Goal: Register for event/course

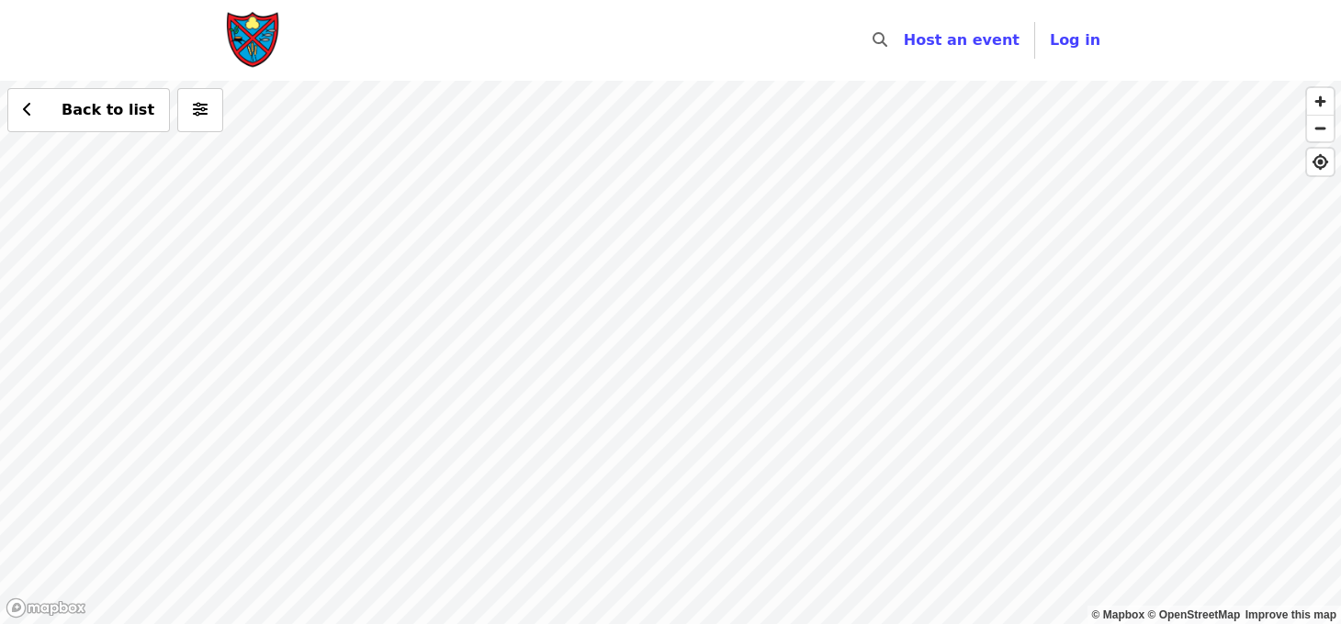
click at [767, 225] on div "Back to list" at bounding box center [670, 353] width 1341 height 544
click at [534, 152] on div "Back to list" at bounding box center [670, 353] width 1341 height 544
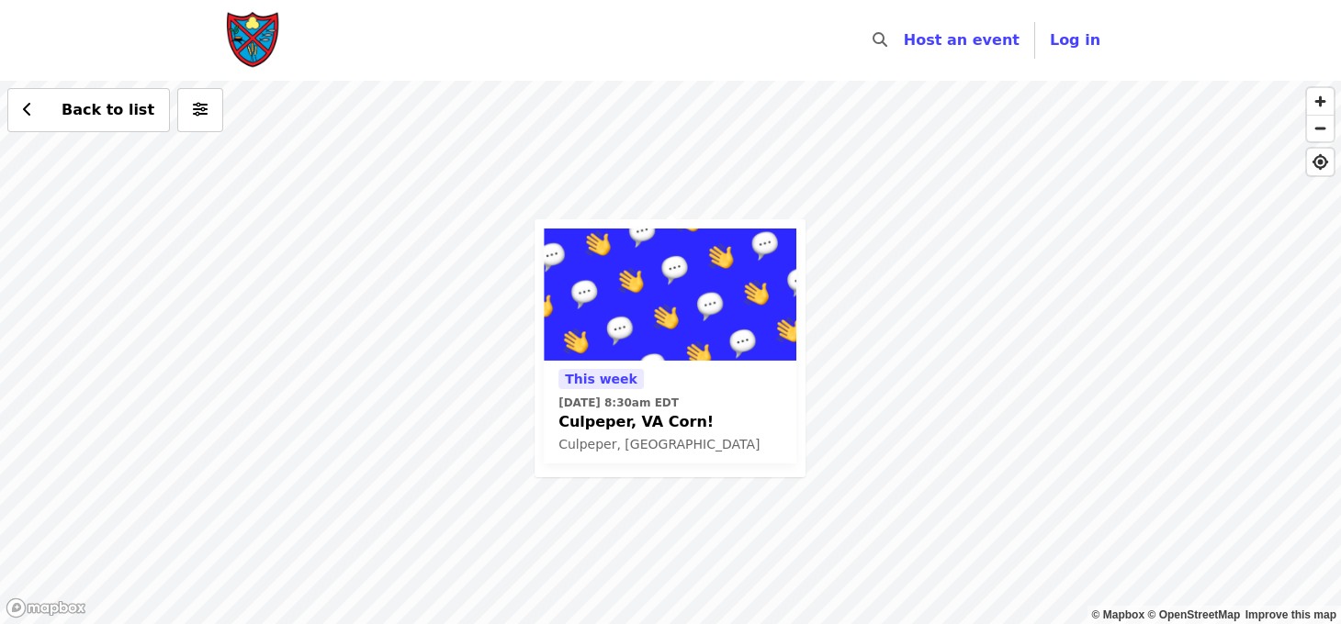
click at [857, 429] on div "[DATE][DATE] 8:30am EDT Culpeper, [GEOGRAPHIC_DATA] Corn! Culpeper, [GEOGRAPHIC…" at bounding box center [670, 353] width 1341 height 544
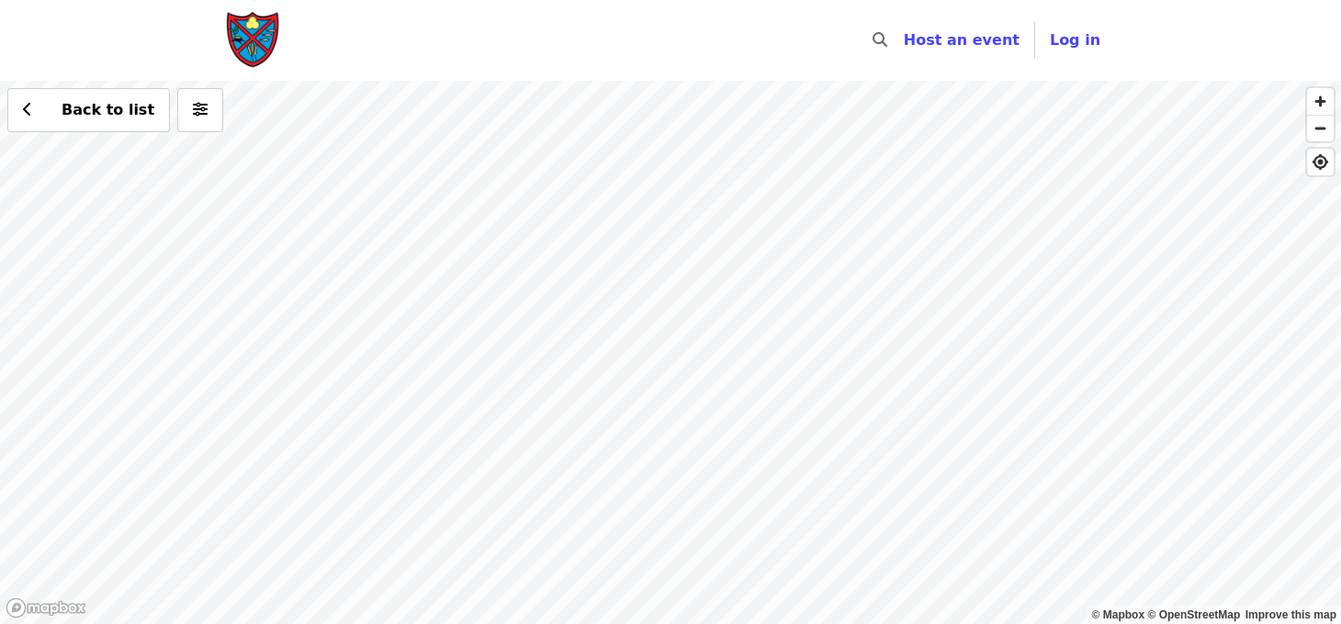
drag, startPoint x: 427, startPoint y: 443, endPoint x: 601, endPoint y: 240, distance: 267.6
click at [675, 129] on div "Back to list" at bounding box center [670, 353] width 1341 height 544
click at [559, 327] on div "Back to list" at bounding box center [670, 353] width 1341 height 544
click at [497, 142] on div "Back to list" at bounding box center [670, 353] width 1341 height 544
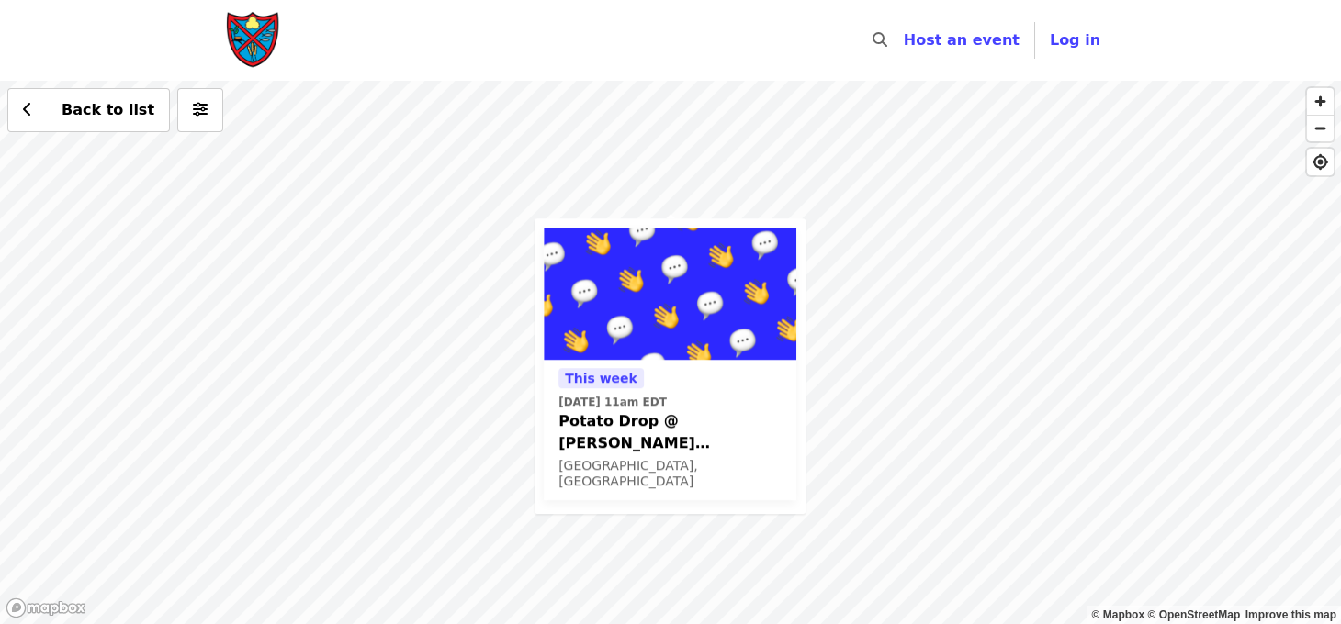
click at [899, 345] on div "[DATE][DATE] 11am EDT Potato Drop @ [PERSON_NAME][GEOGRAPHIC_DATA] (For Communi…" at bounding box center [670, 353] width 1341 height 544
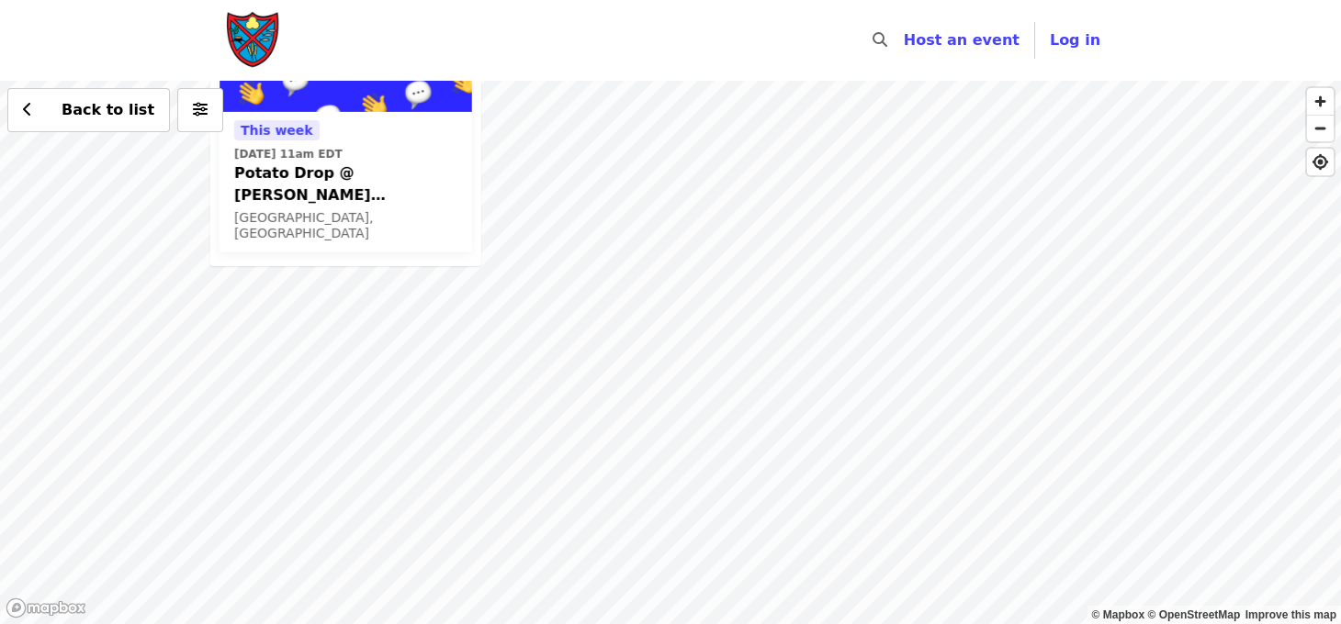
drag, startPoint x: 898, startPoint y: 345, endPoint x: 581, endPoint y: 124, distance: 386.4
click at [572, 100] on div "[DATE][DATE] 11am EDT Potato Drop @ [PERSON_NAME][GEOGRAPHIC_DATA] (For Communi…" at bounding box center [670, 353] width 1341 height 544
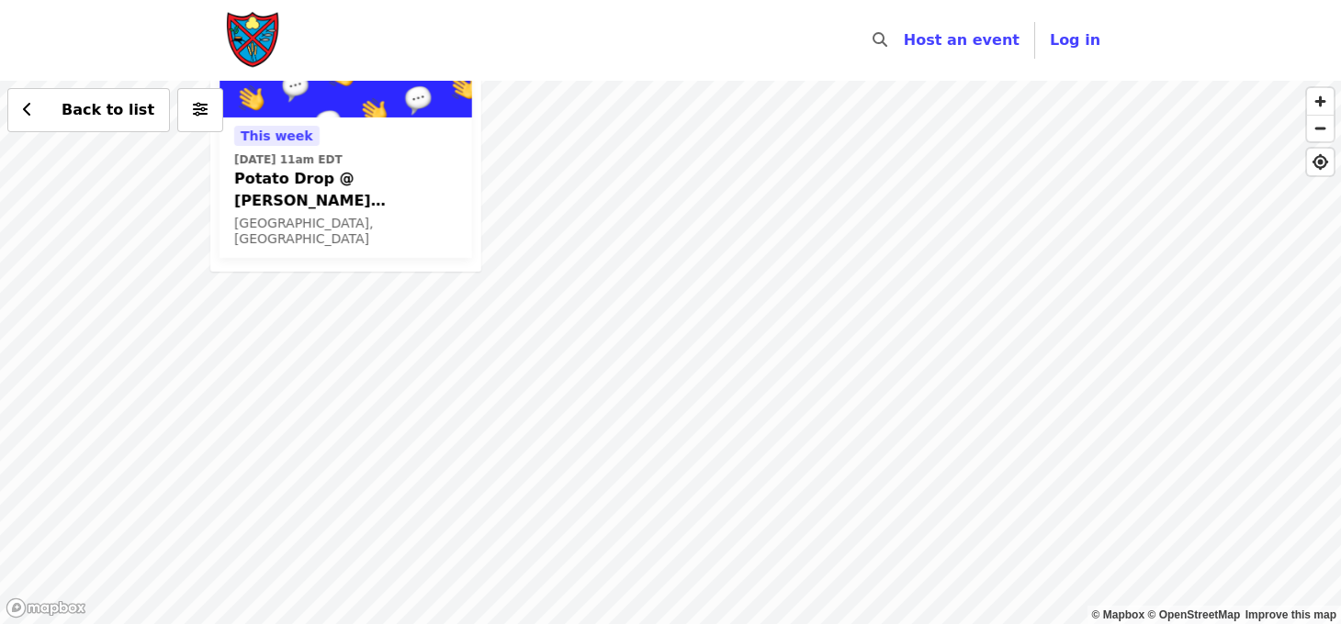
click at [685, 397] on div "[DATE][DATE] 11am EDT Potato Drop @ [PERSON_NAME][GEOGRAPHIC_DATA] (For Communi…" at bounding box center [670, 353] width 1341 height 544
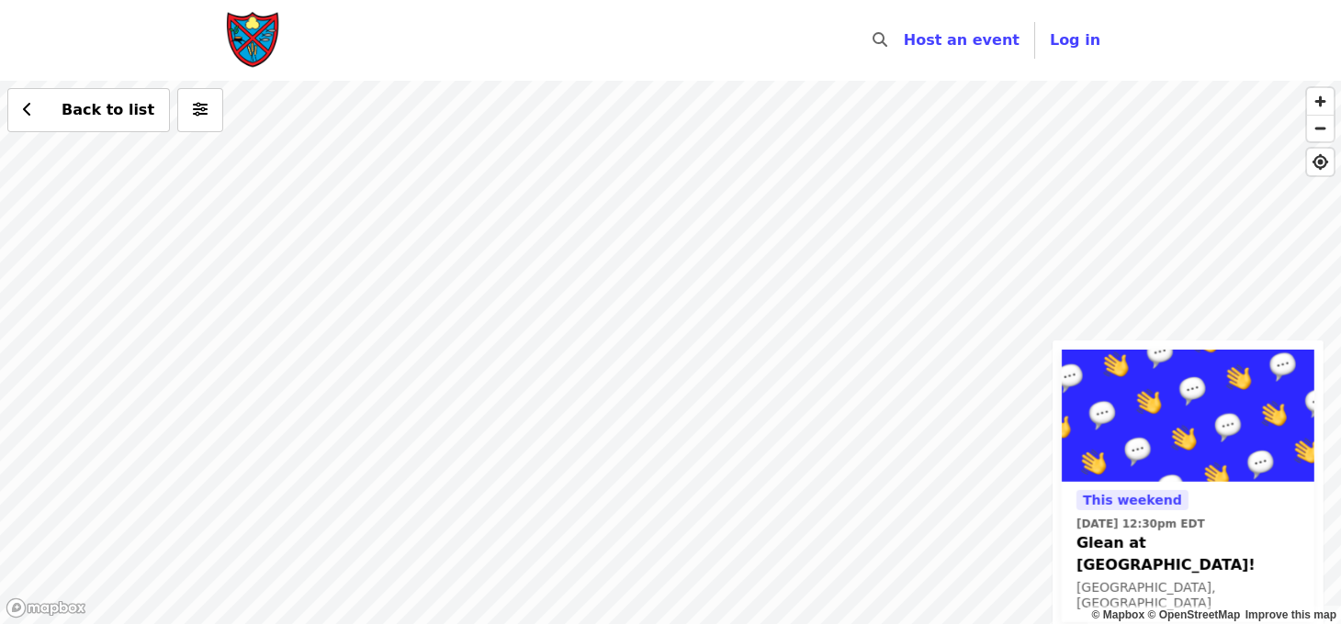
drag, startPoint x: 248, startPoint y: 240, endPoint x: 765, endPoint y: 666, distance: 669.9
click at [765, 623] on html "Skip to content ​ Host an event Host Log in © Mapbox © OpenStreetMap Improve th…" at bounding box center [670, 312] width 1341 height 624
click at [847, 215] on div "This weekend [DATE] 12:30pm EDT Glean at [GEOGRAPHIC_DATA]! [GEOGRAPHIC_DATA], …" at bounding box center [670, 353] width 1341 height 544
